Goal: Task Accomplishment & Management: Complete application form

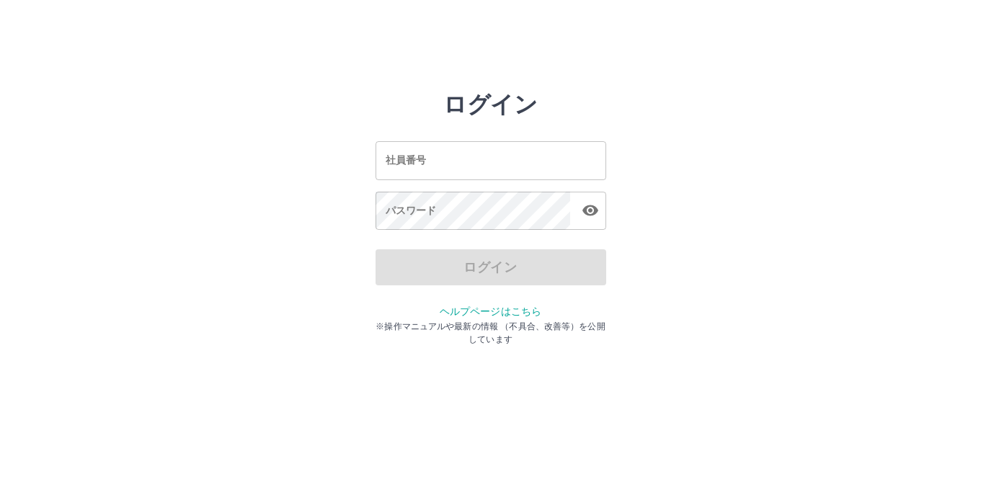
click at [507, 182] on div "社員番号 社員番号 パスワード パスワード" at bounding box center [491, 183] width 231 height 131
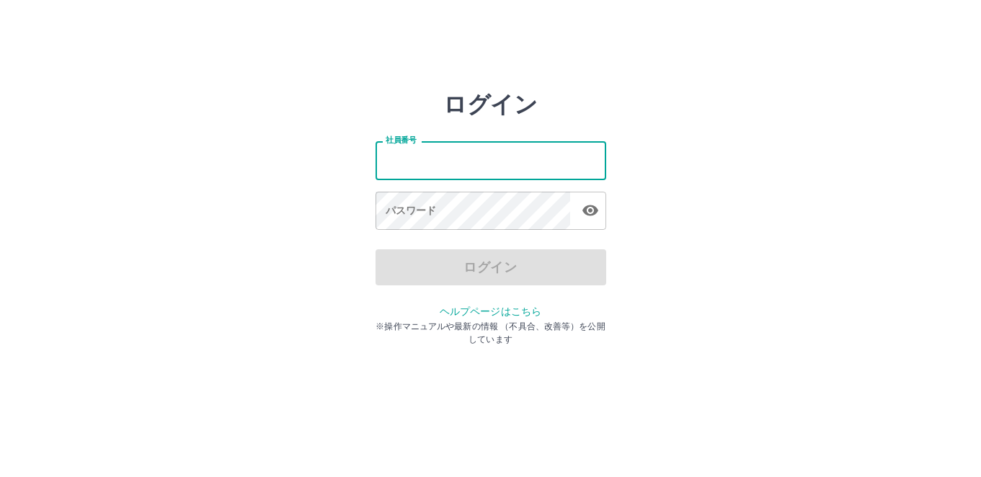
click at [509, 169] on input "社員番号" at bounding box center [491, 160] width 231 height 38
type input "*******"
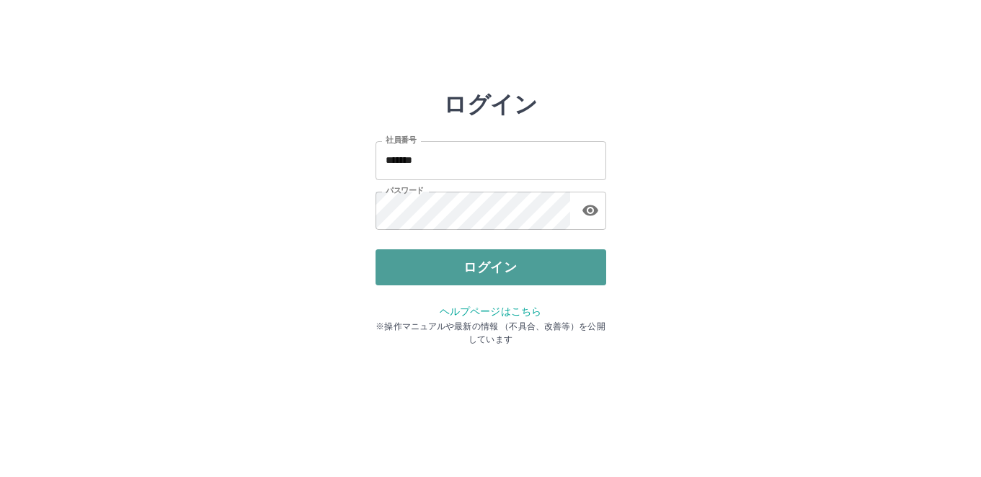
click at [498, 255] on button "ログイン" at bounding box center [491, 268] width 231 height 36
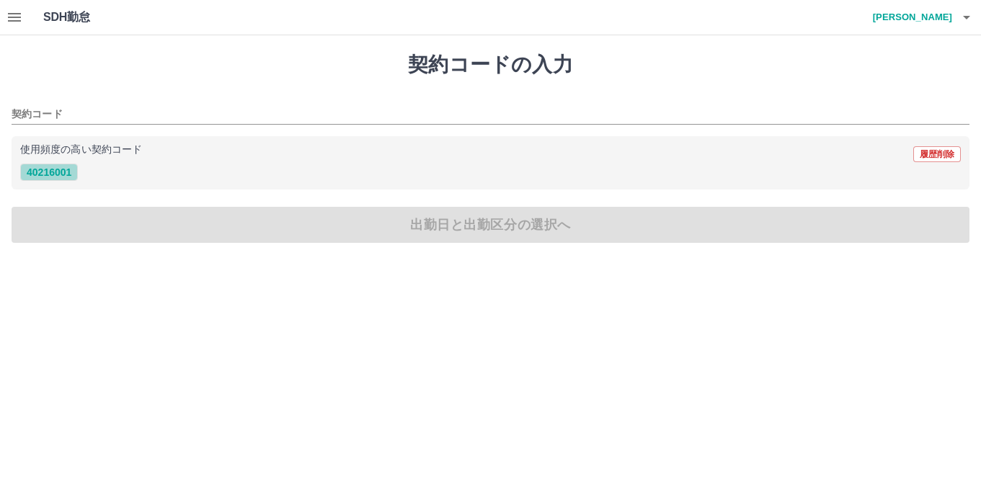
click at [23, 175] on button "40216001" at bounding box center [49, 172] width 58 height 17
type input "********"
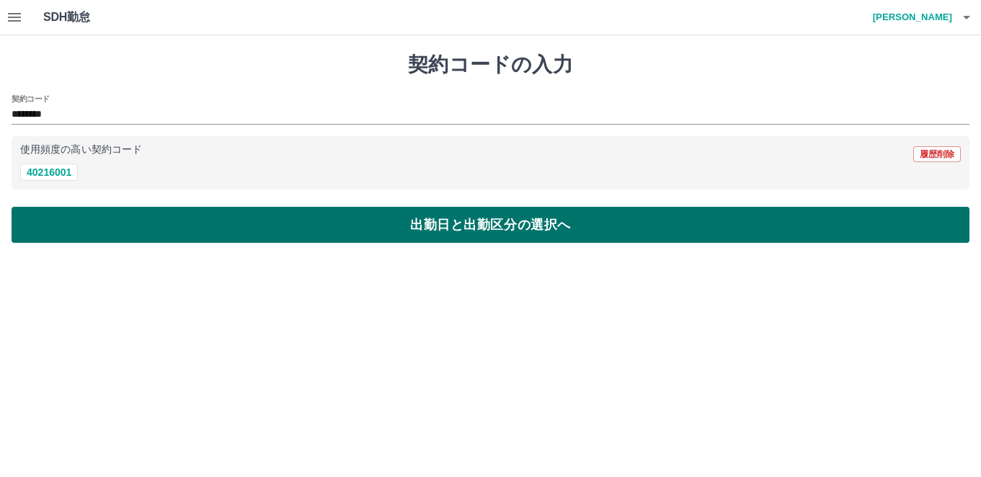
click at [363, 228] on button "出勤日と出勤区分の選択へ" at bounding box center [491, 225] width 958 height 36
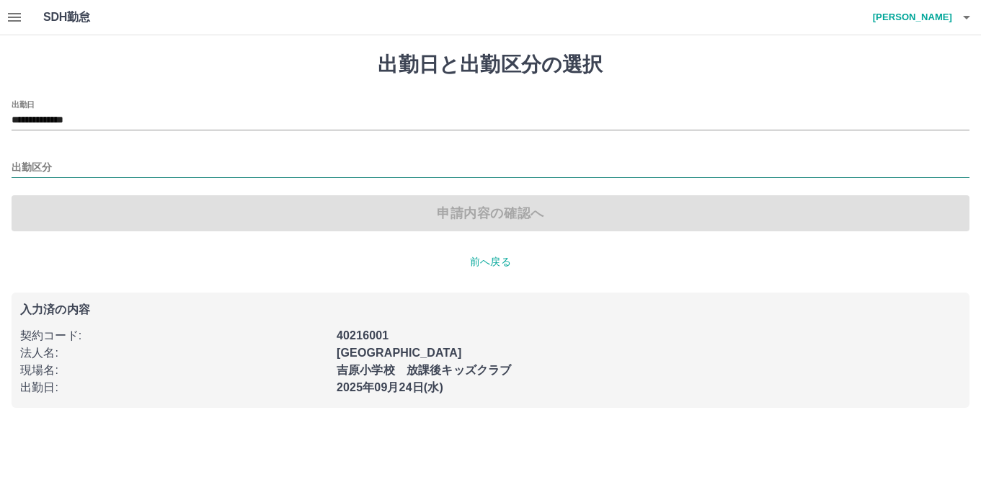
click at [95, 169] on input "出勤区分" at bounding box center [491, 168] width 958 height 18
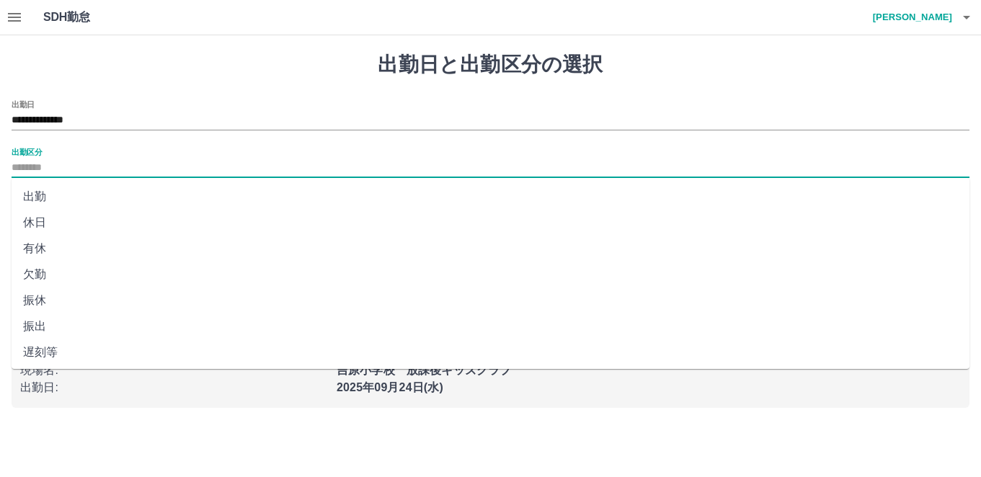
click at [74, 191] on li "出勤" at bounding box center [491, 197] width 958 height 26
type input "**"
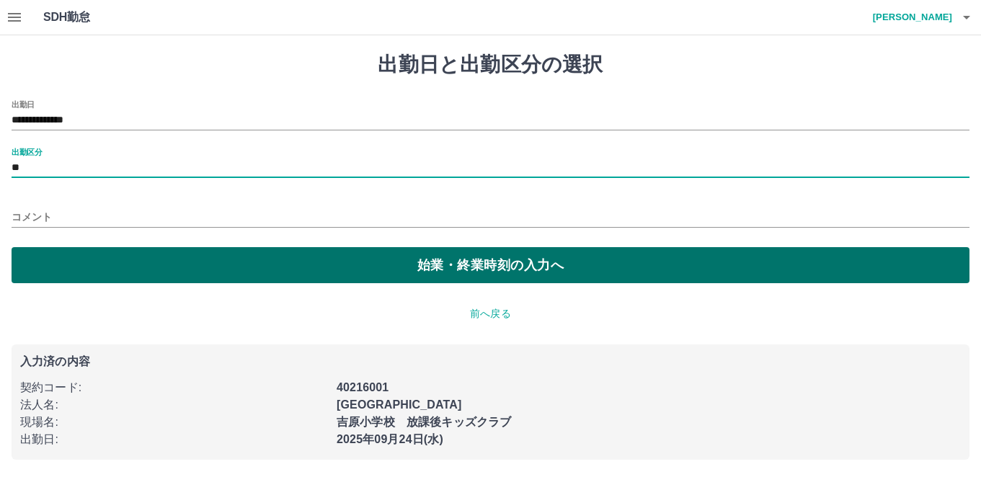
click at [466, 281] on button "始業・終業時刻の入力へ" at bounding box center [491, 265] width 958 height 36
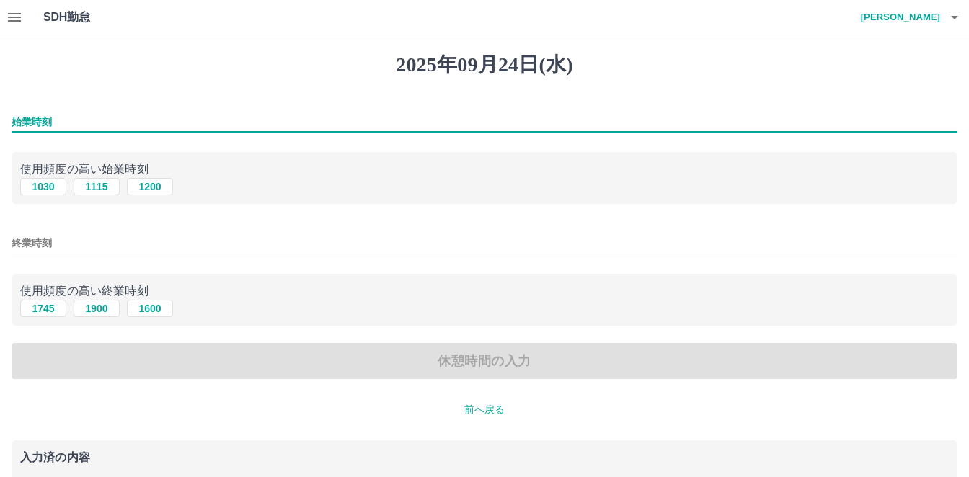
click at [124, 131] on input "始業時刻" at bounding box center [485, 122] width 946 height 21
type input "****"
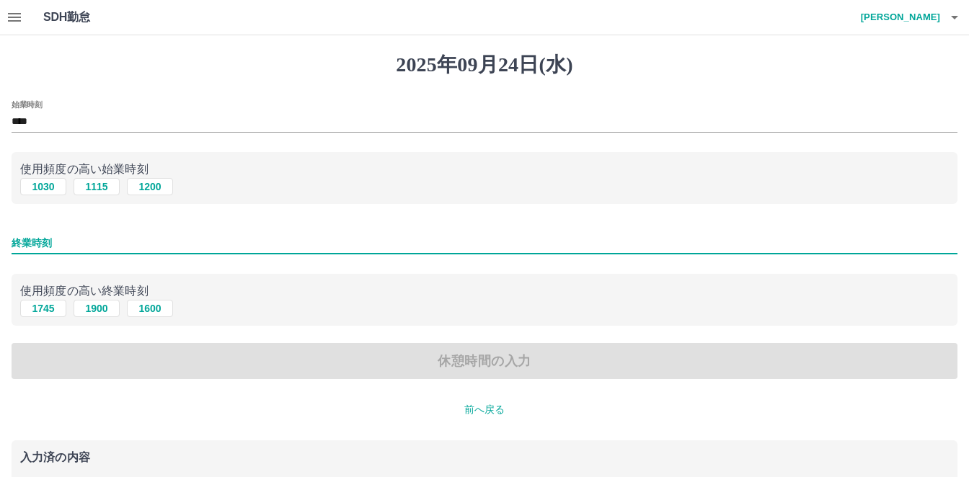
click at [242, 250] on input "終業時刻" at bounding box center [485, 243] width 946 height 21
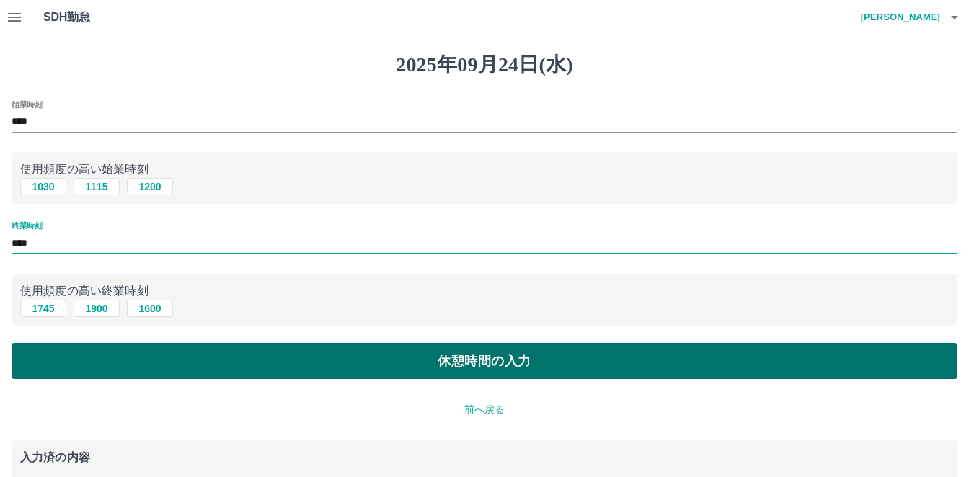
type input "****"
click at [583, 365] on button "休憩時間の入力" at bounding box center [485, 361] width 946 height 36
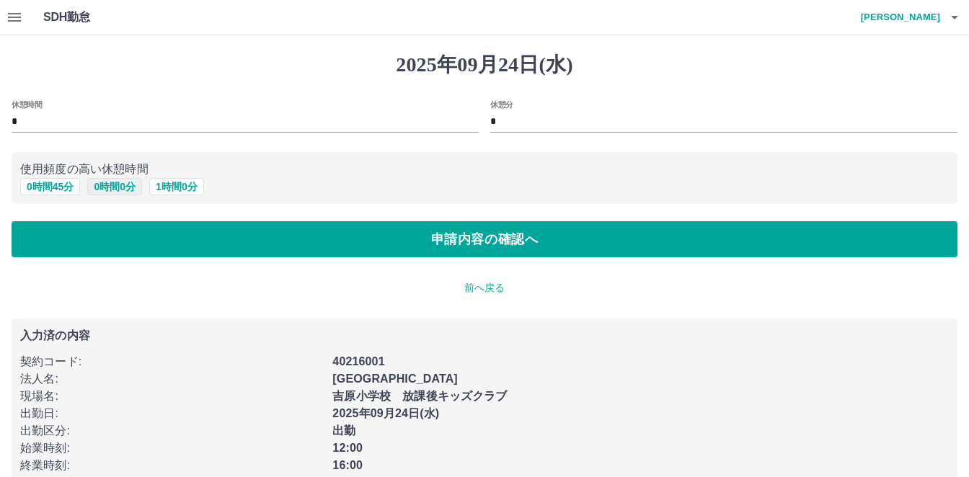
click at [115, 183] on button "0 時間 0 分" at bounding box center [114, 186] width 55 height 17
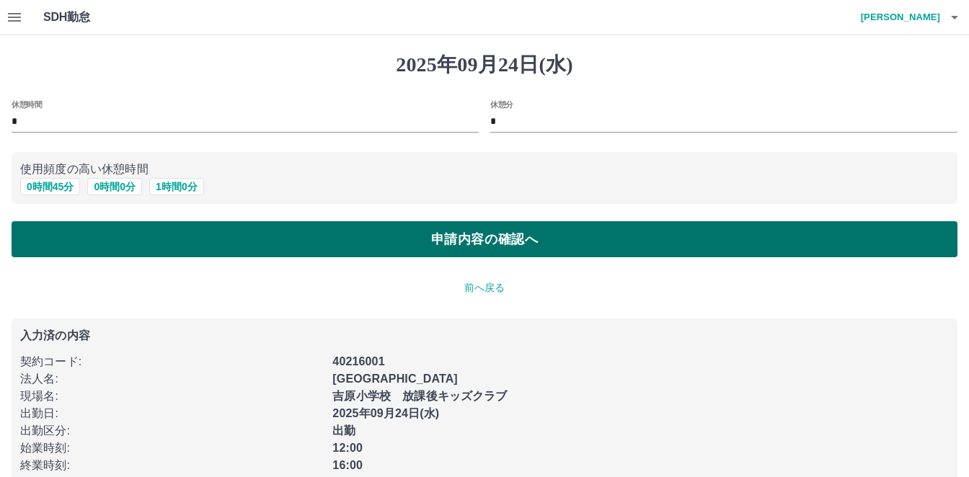
click at [326, 234] on button "申請内容の確認へ" at bounding box center [485, 239] width 946 height 36
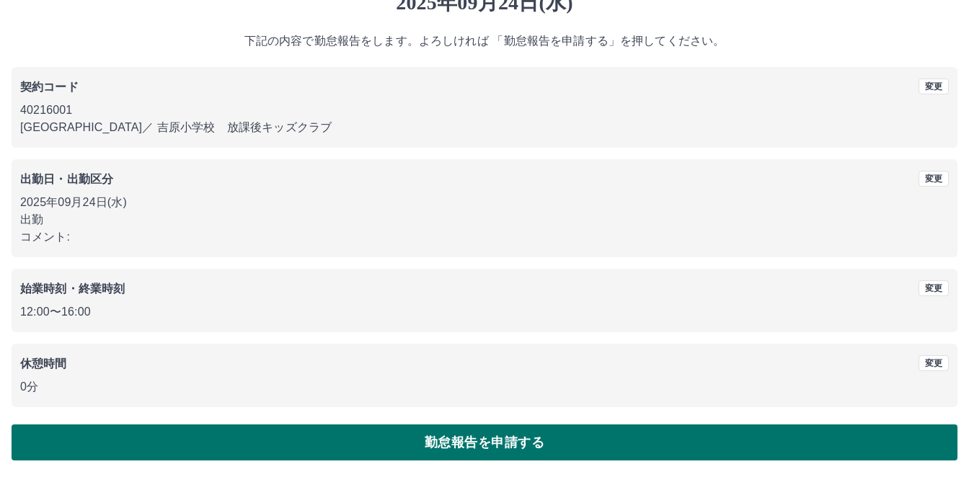
scroll to position [63, 0]
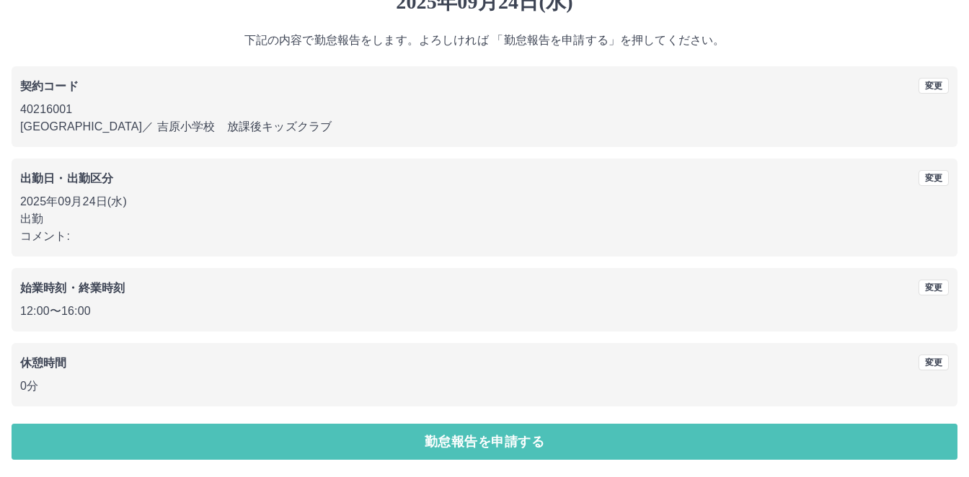
click at [425, 426] on button "勤怠報告を申請する" at bounding box center [485, 442] width 946 height 36
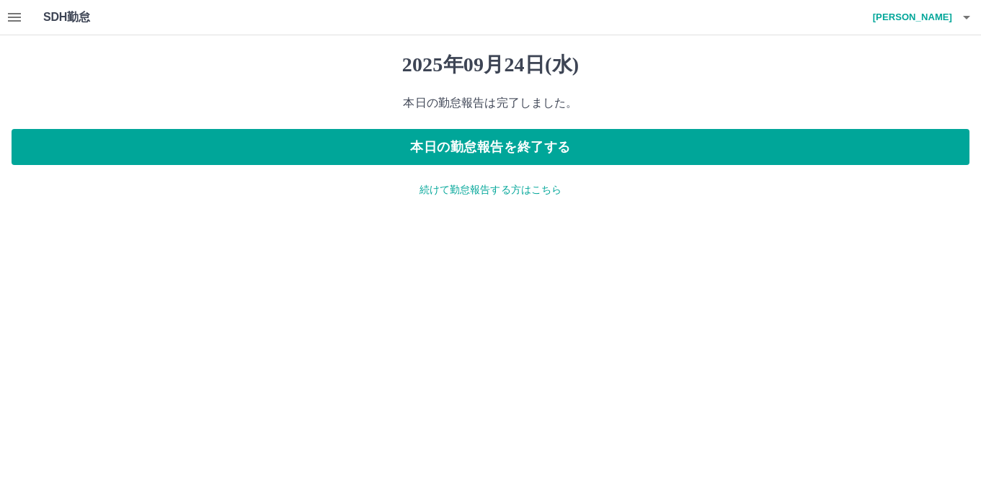
click at [431, 187] on p "続けて勤怠報告する方はこちら" at bounding box center [491, 189] width 958 height 15
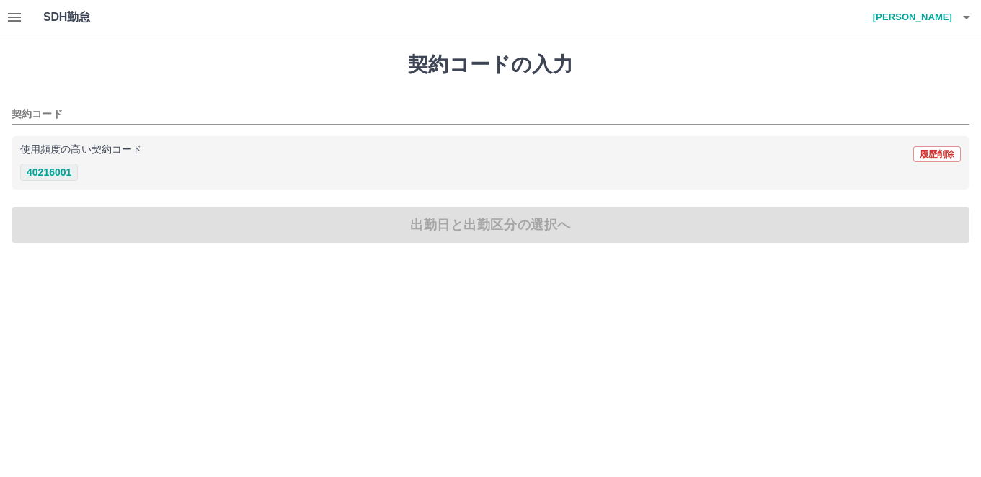
click at [40, 177] on button "40216001" at bounding box center [49, 172] width 58 height 17
type input "********"
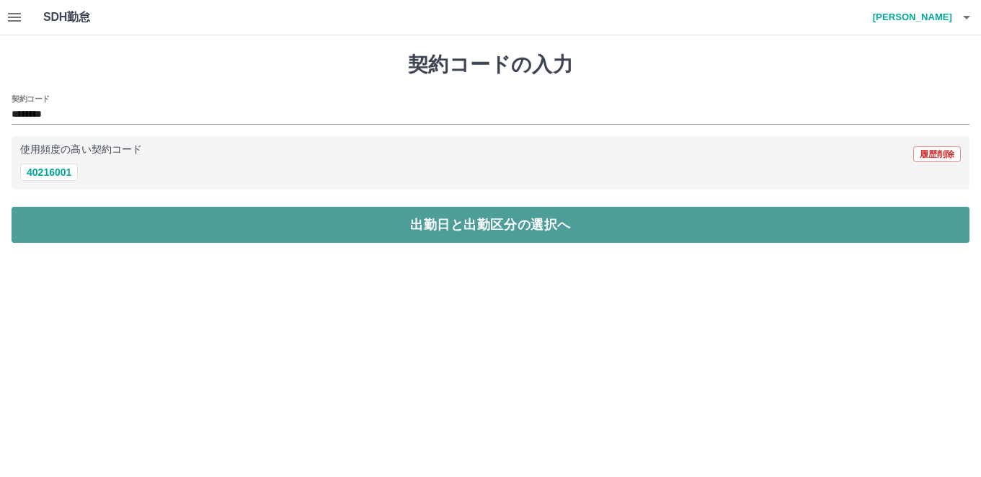
click at [410, 237] on button "出勤日と出勤区分の選択へ" at bounding box center [491, 225] width 958 height 36
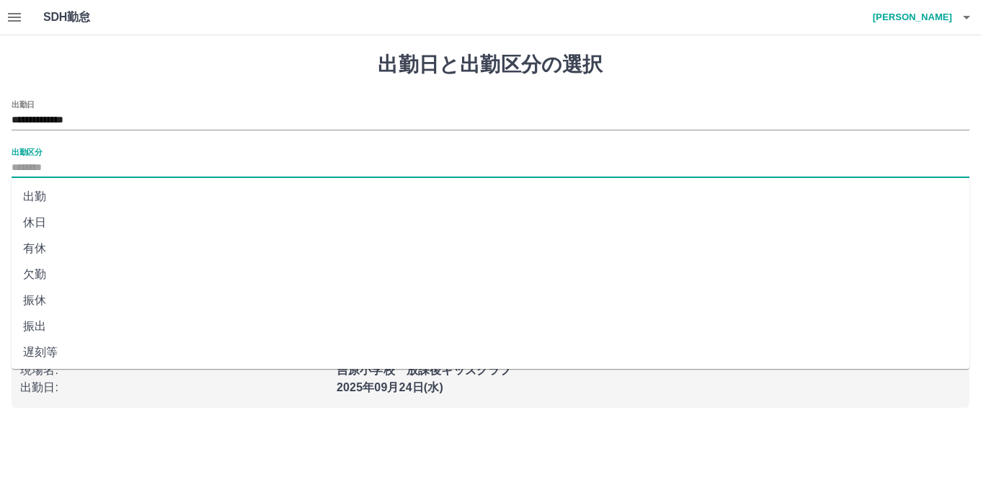
click at [75, 172] on input "出勤区分" at bounding box center [491, 168] width 958 height 18
click at [19, 21] on icon "button" at bounding box center [14, 17] width 13 height 9
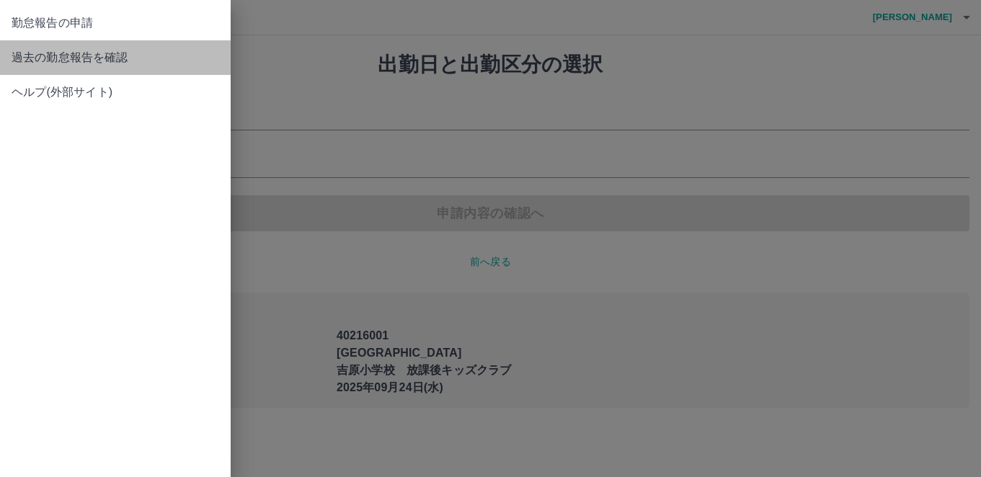
click at [38, 60] on span "過去の勤怠報告を確認" at bounding box center [116, 57] width 208 height 17
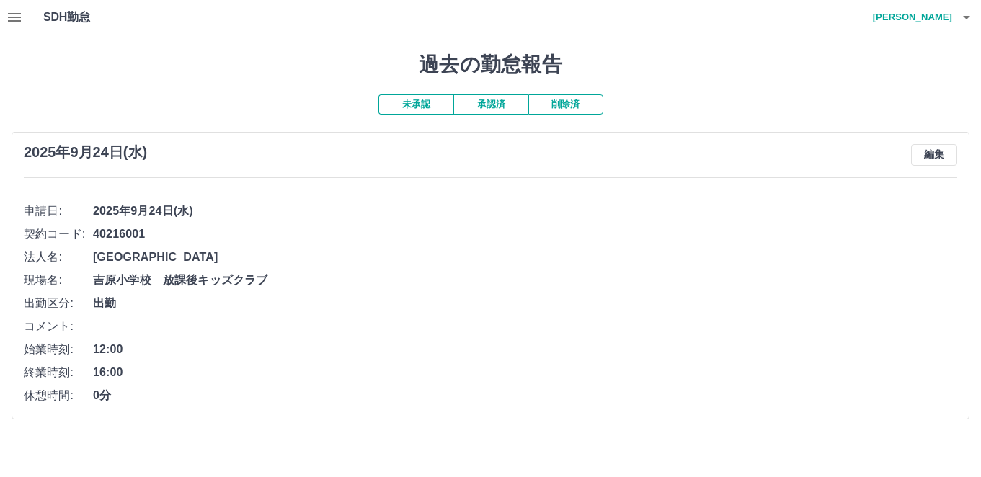
click at [423, 113] on button "未承認" at bounding box center [416, 104] width 75 height 20
click at [15, 25] on icon "button" at bounding box center [14, 17] width 17 height 17
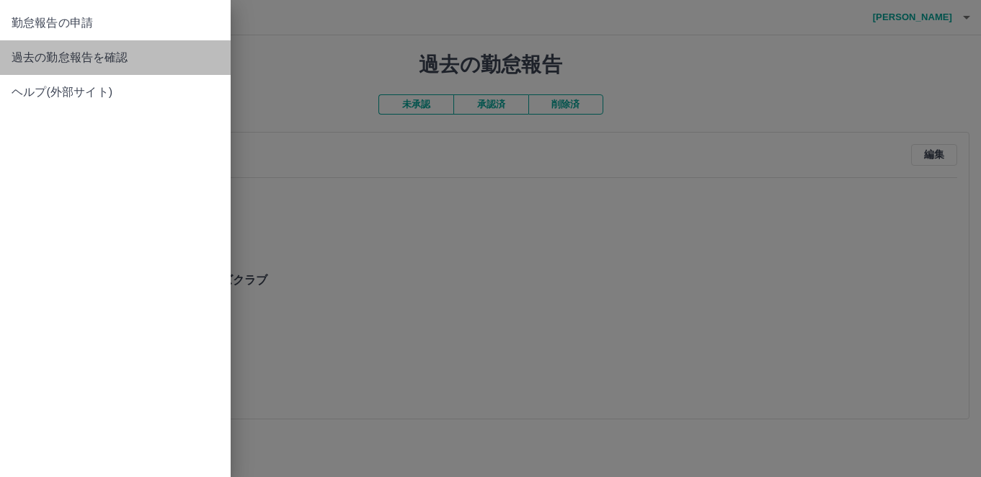
click at [28, 65] on span "過去の勤怠報告を確認" at bounding box center [116, 57] width 208 height 17
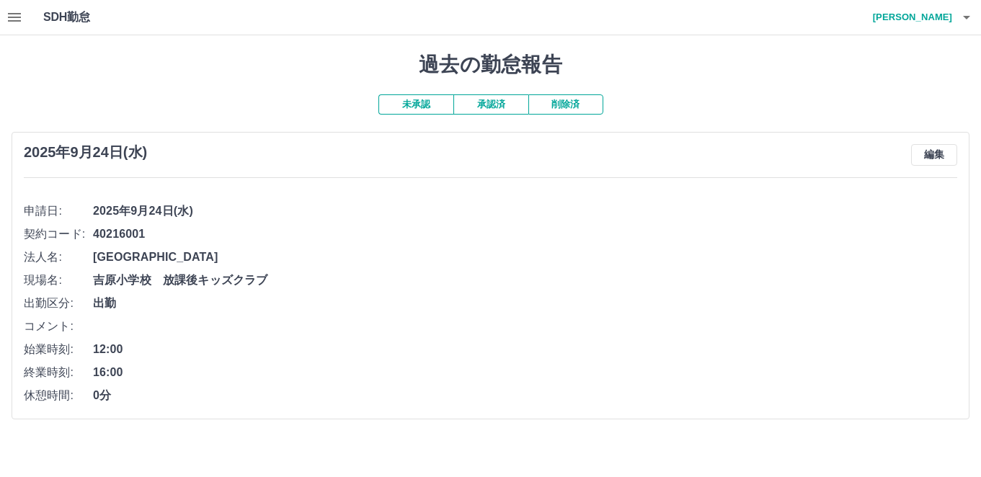
click at [477, 107] on button "承認済" at bounding box center [491, 104] width 75 height 20
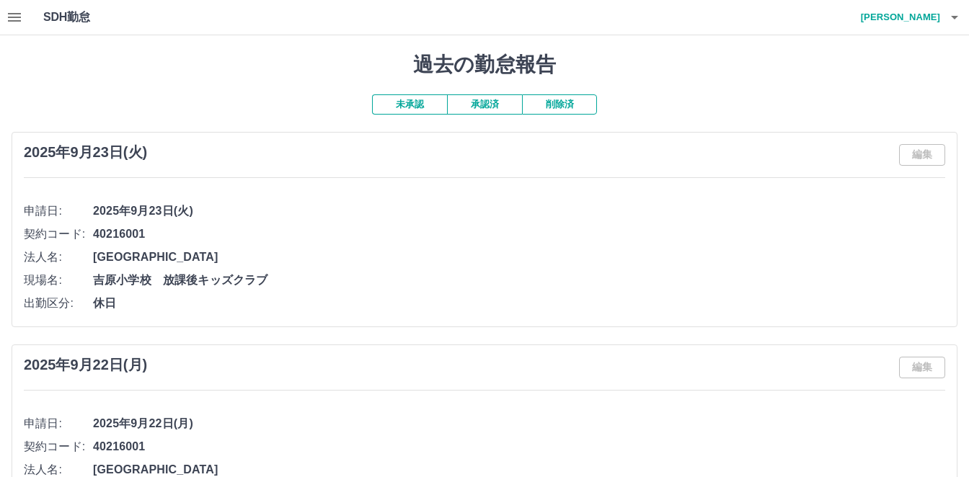
click at [418, 109] on button "未承認" at bounding box center [409, 104] width 75 height 20
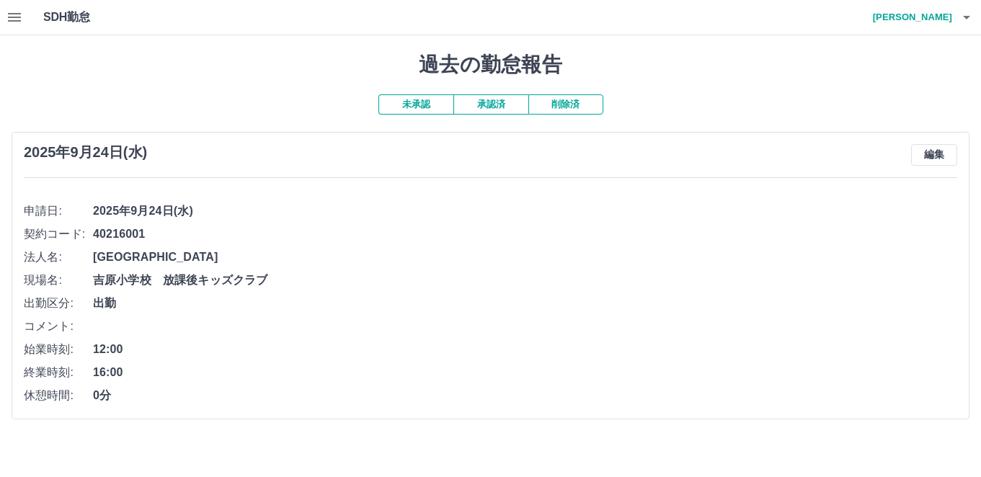
click at [22, 23] on icon "button" at bounding box center [14, 17] width 17 height 17
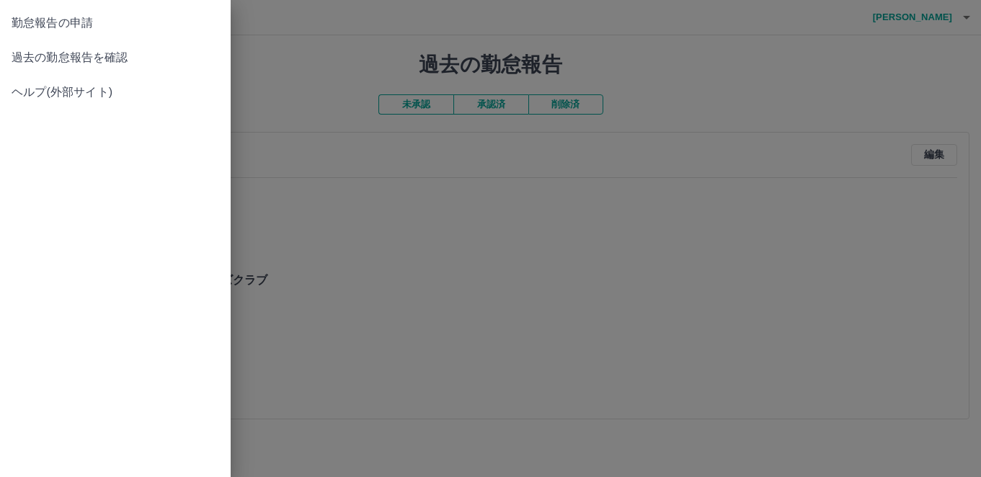
click at [454, 122] on div at bounding box center [490, 238] width 981 height 477
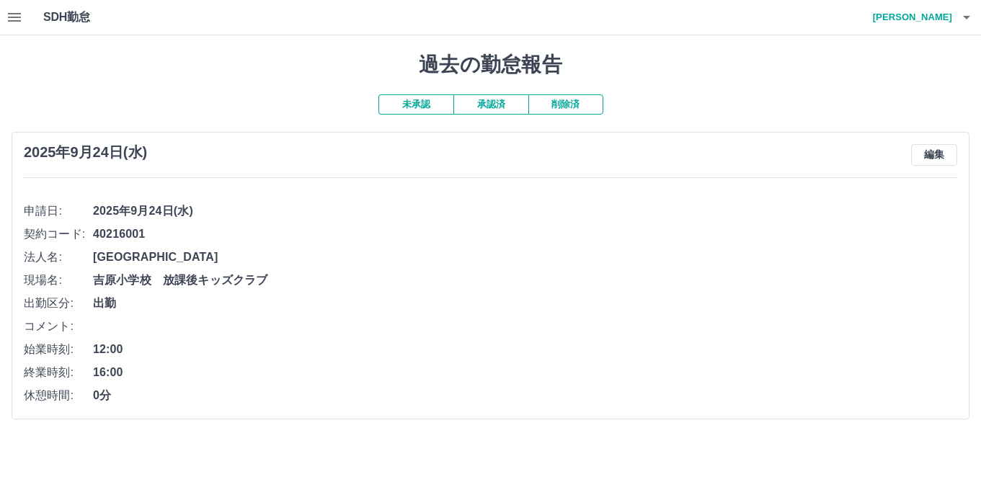
click at [26, 20] on button "button" at bounding box center [14, 17] width 29 height 35
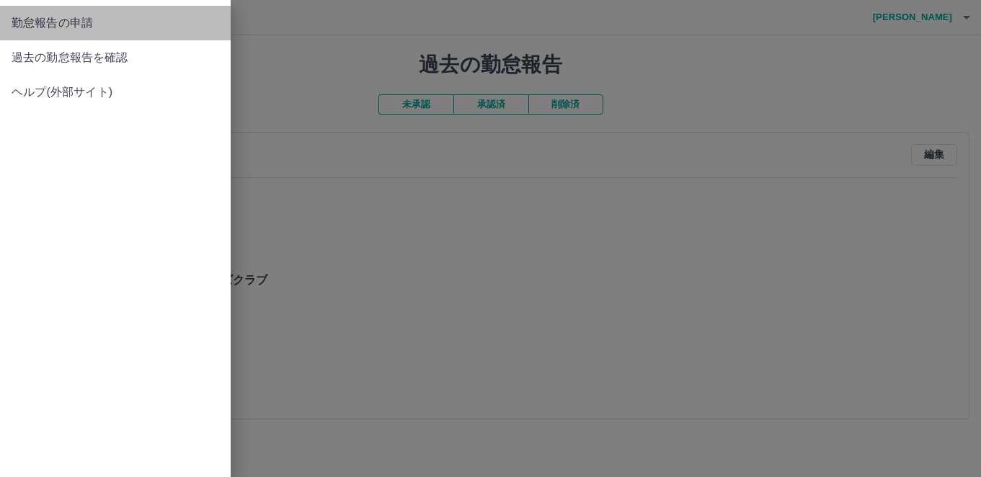
click at [27, 27] on span "勤怠報告の申請" at bounding box center [116, 22] width 208 height 17
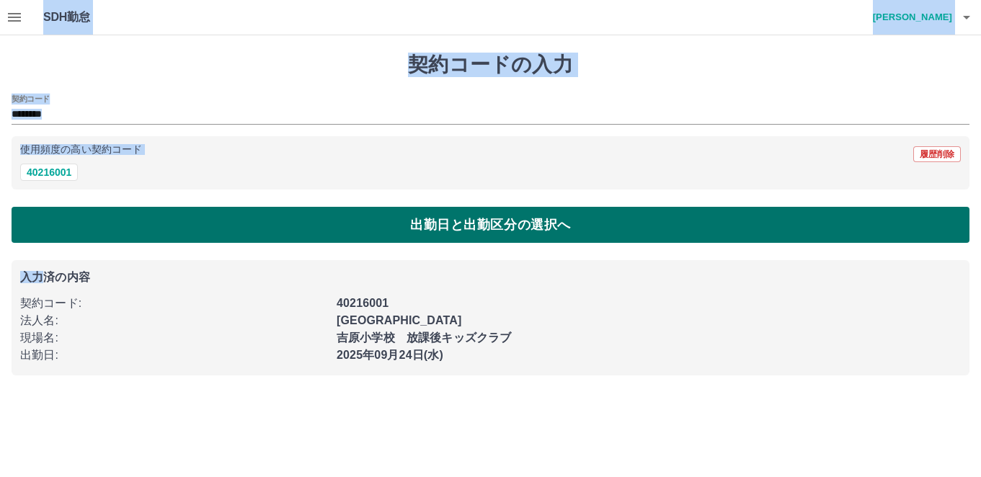
click at [528, 229] on button "出勤日と出勤区分の選択へ" at bounding box center [491, 225] width 958 height 36
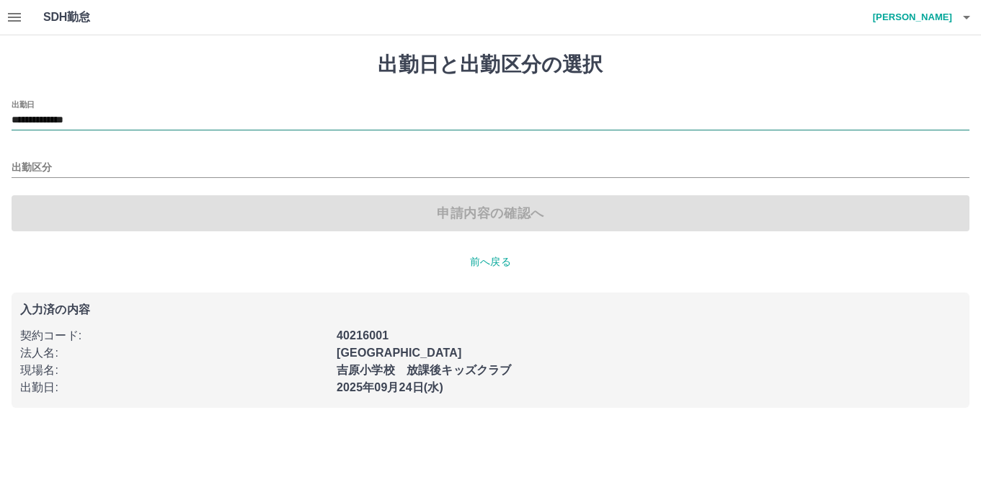
click at [101, 125] on input "**********" at bounding box center [491, 121] width 958 height 18
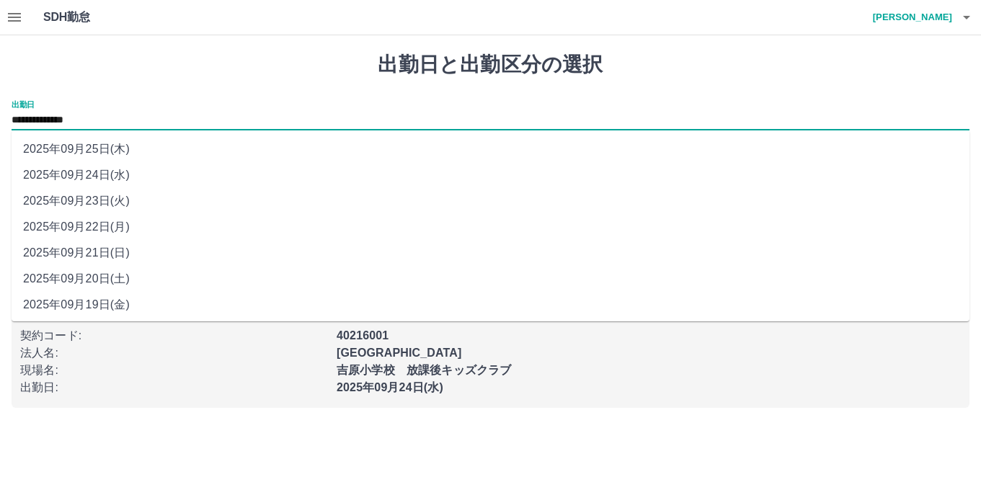
click at [102, 146] on li "2025年09月25日(木)" at bounding box center [491, 149] width 958 height 26
type input "**********"
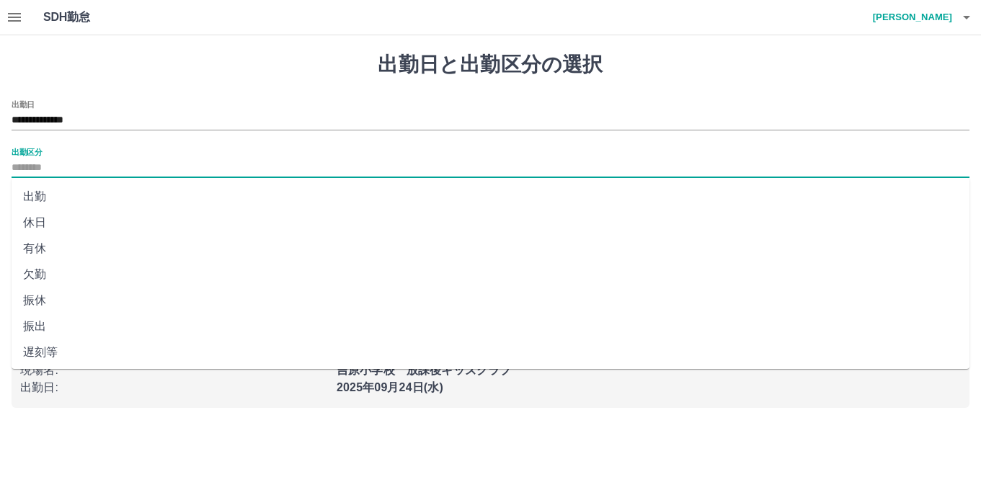
click at [102, 159] on input "出勤区分" at bounding box center [491, 168] width 958 height 18
click at [35, 219] on li "休日" at bounding box center [491, 223] width 958 height 26
type input "**"
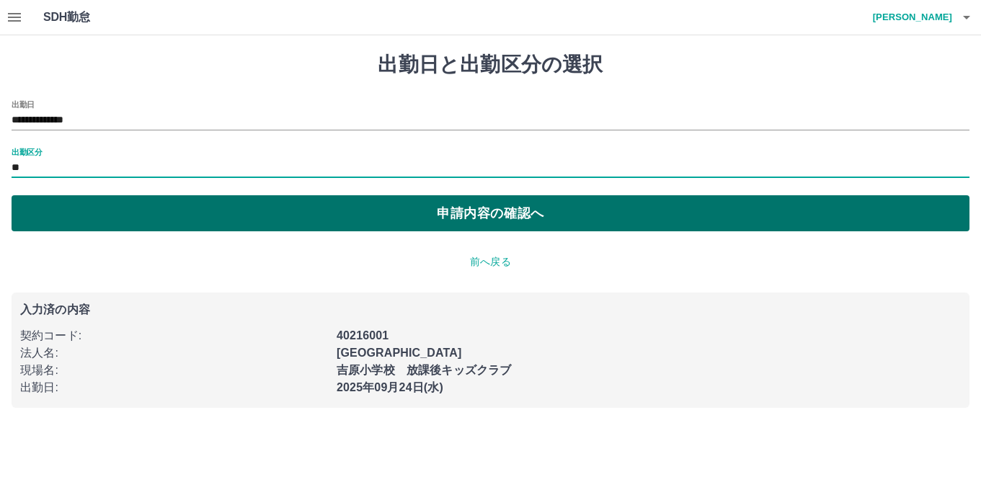
click at [600, 219] on button "申請内容の確認へ" at bounding box center [491, 213] width 958 height 36
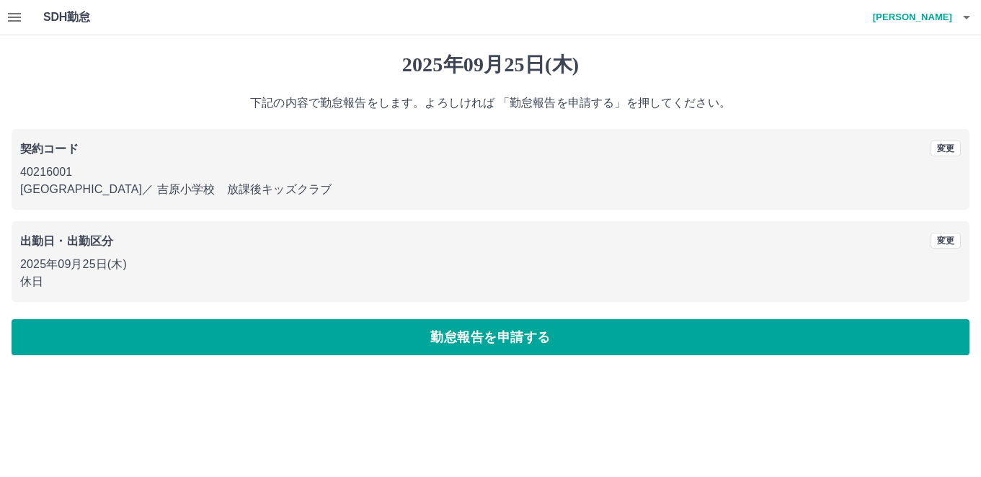
drag, startPoint x: 617, startPoint y: 331, endPoint x: 710, endPoint y: 226, distance: 140.5
click at [710, 226] on div "[DATE] 下記の内容で勤怠報告をします。よろしければ 「勤怠報告を申請する」を押してください。 契約コード 変更 40216001 [GEOGRAPHIC…" at bounding box center [490, 203] width 981 height 337
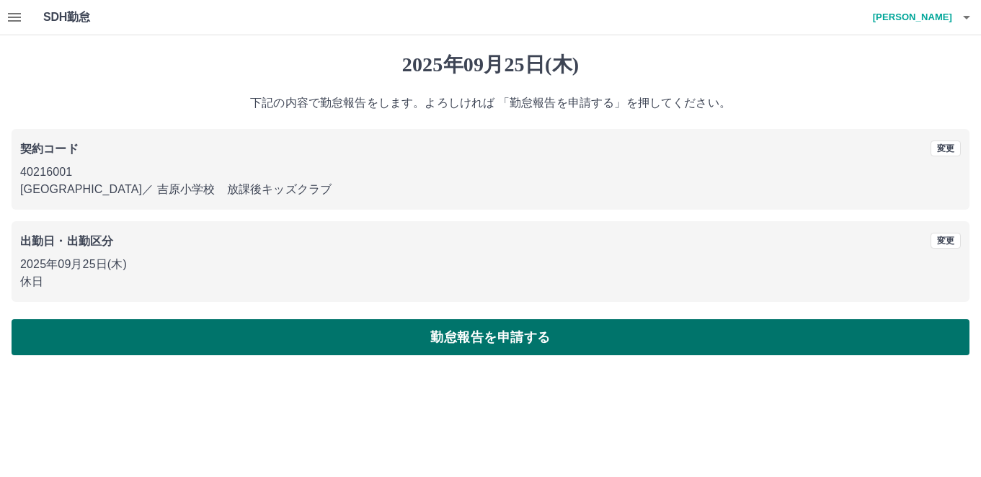
click at [534, 328] on button "勤怠報告を申請する" at bounding box center [491, 337] width 958 height 36
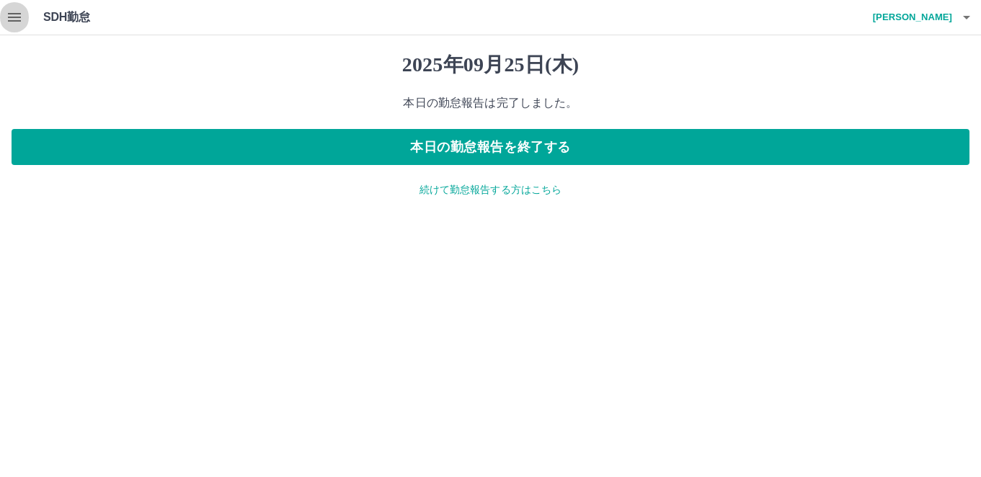
click at [8, 16] on icon "button" at bounding box center [14, 17] width 17 height 17
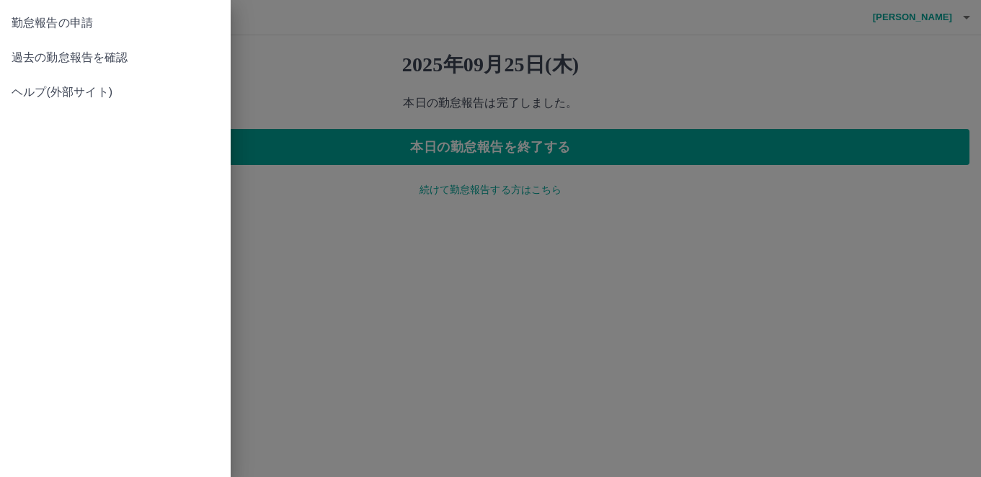
click at [60, 61] on span "過去の勤怠報告を確認" at bounding box center [116, 57] width 208 height 17
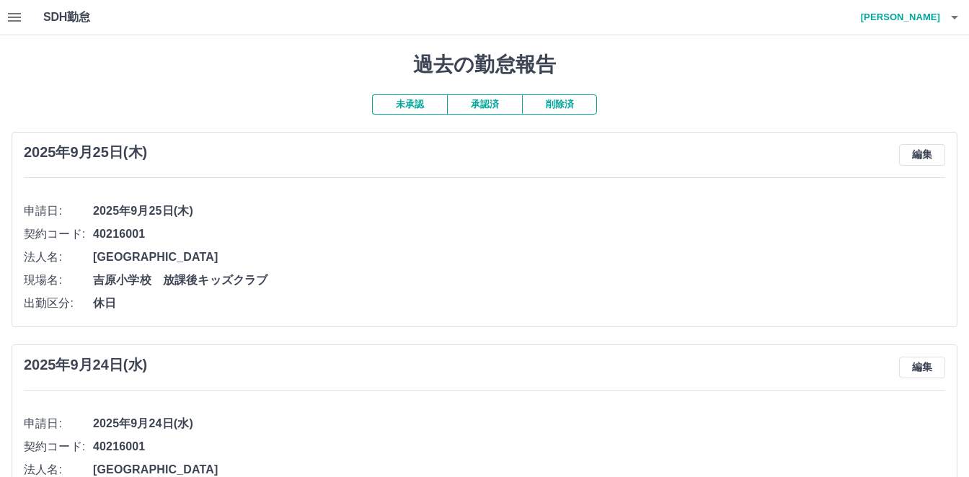
click at [487, 108] on button "承認済" at bounding box center [484, 104] width 75 height 20
click at [400, 106] on button "未承認" at bounding box center [409, 104] width 75 height 20
